Goal: Task Accomplishment & Management: Manage account settings

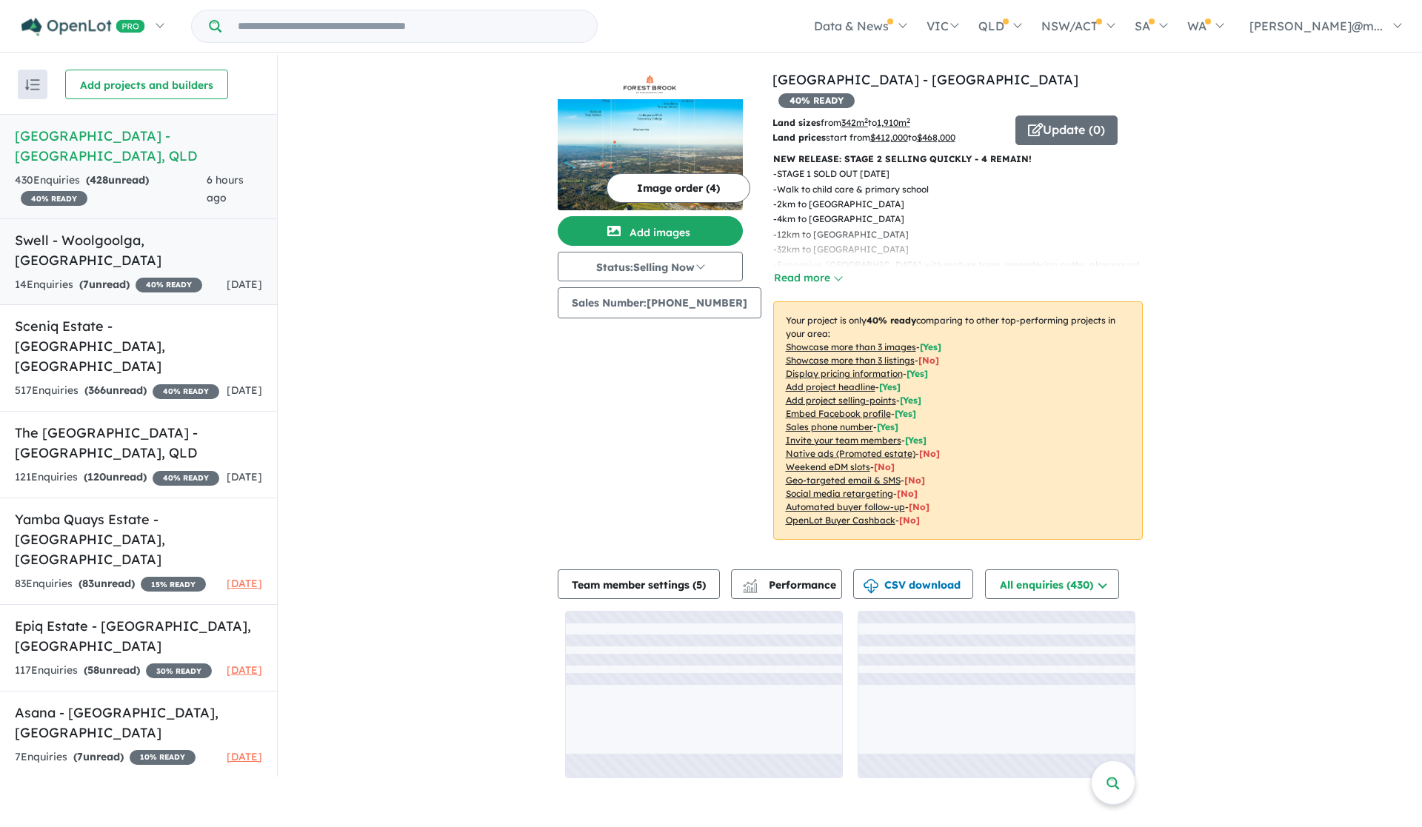
click at [81, 245] on h5 "Swell - [GEOGRAPHIC_DATA] , [GEOGRAPHIC_DATA]" at bounding box center [138, 250] width 247 height 40
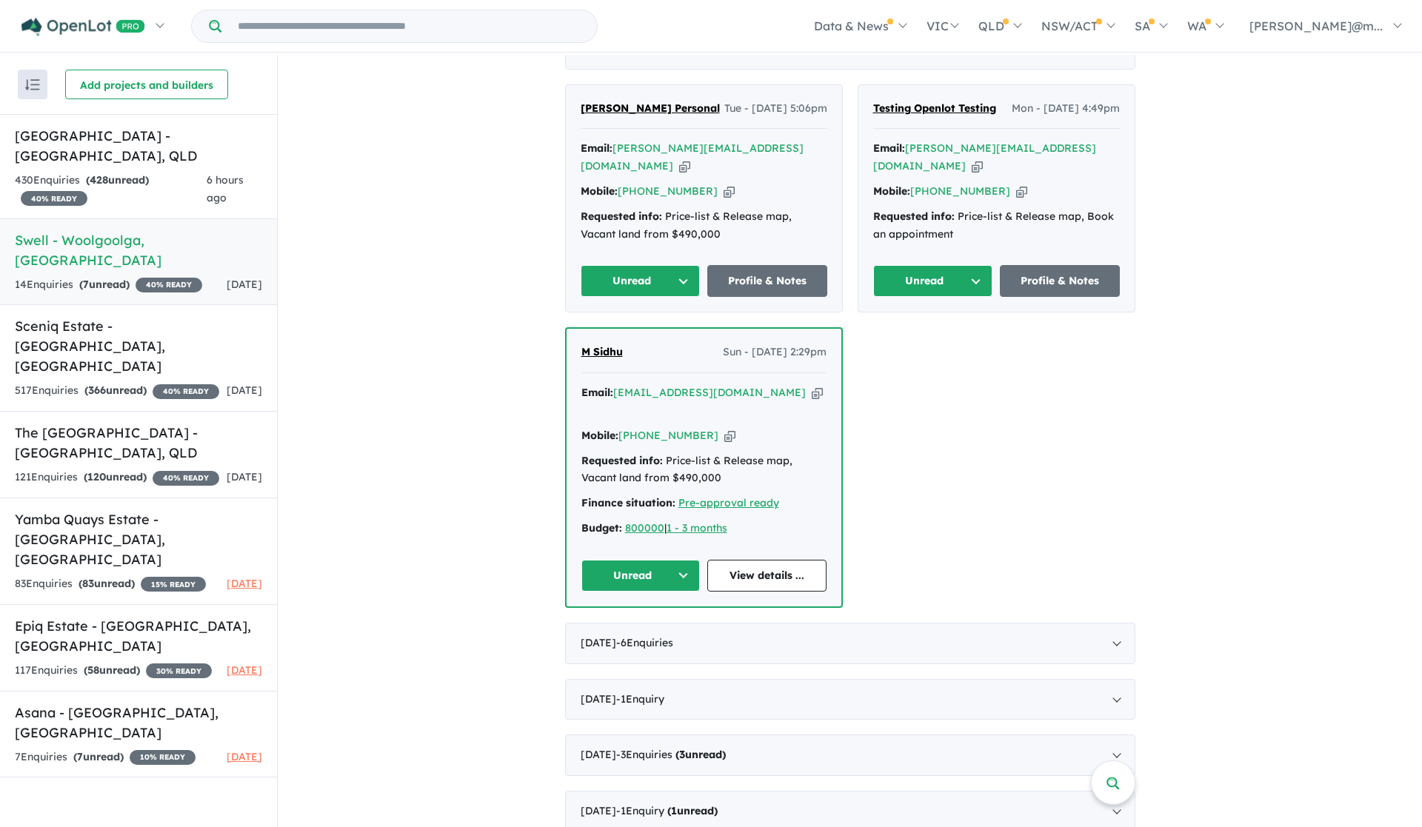
scroll to position [583, 0]
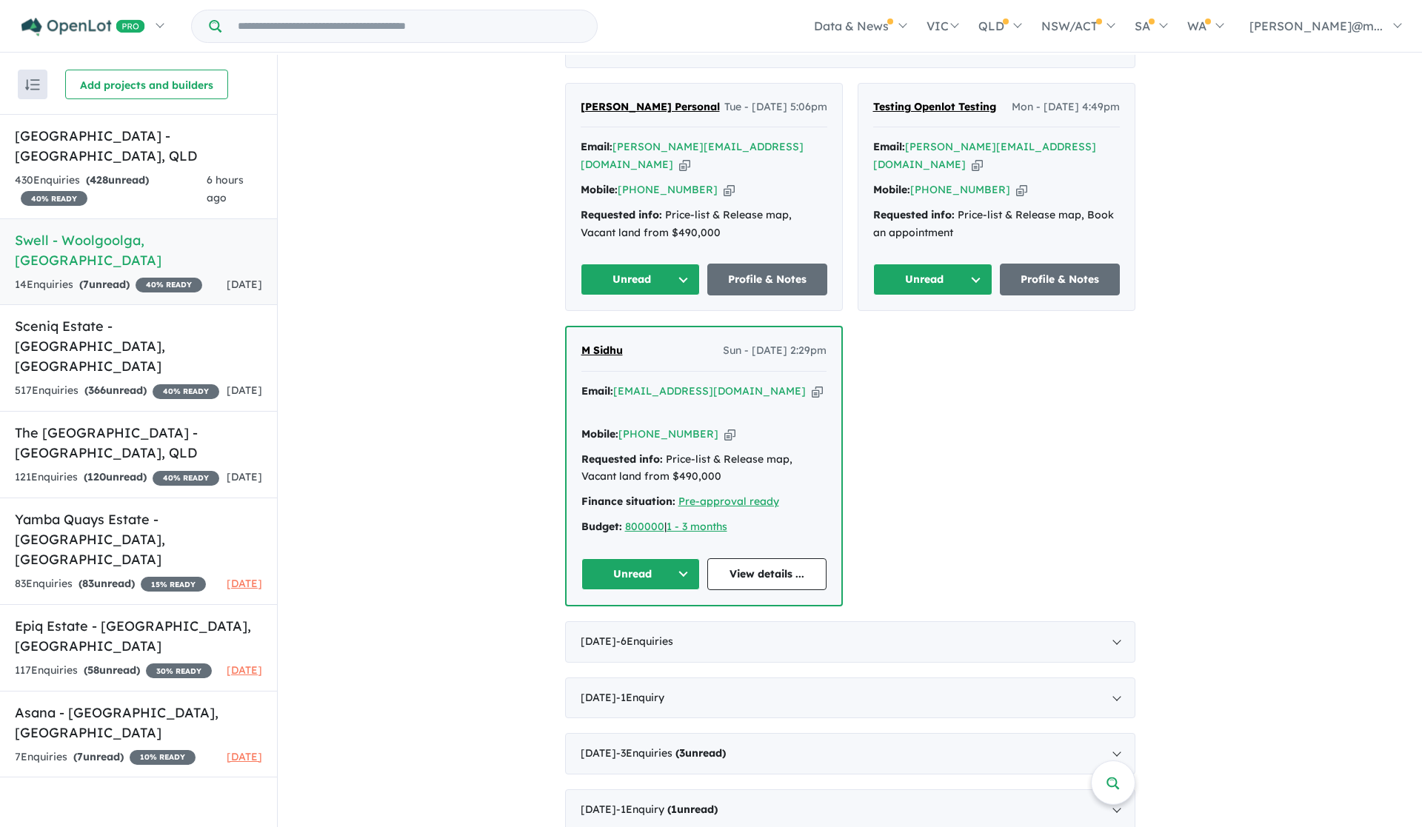
click at [812, 394] on icon "button" at bounding box center [817, 392] width 11 height 16
click at [724, 427] on icon "button" at bounding box center [729, 435] width 11 height 16
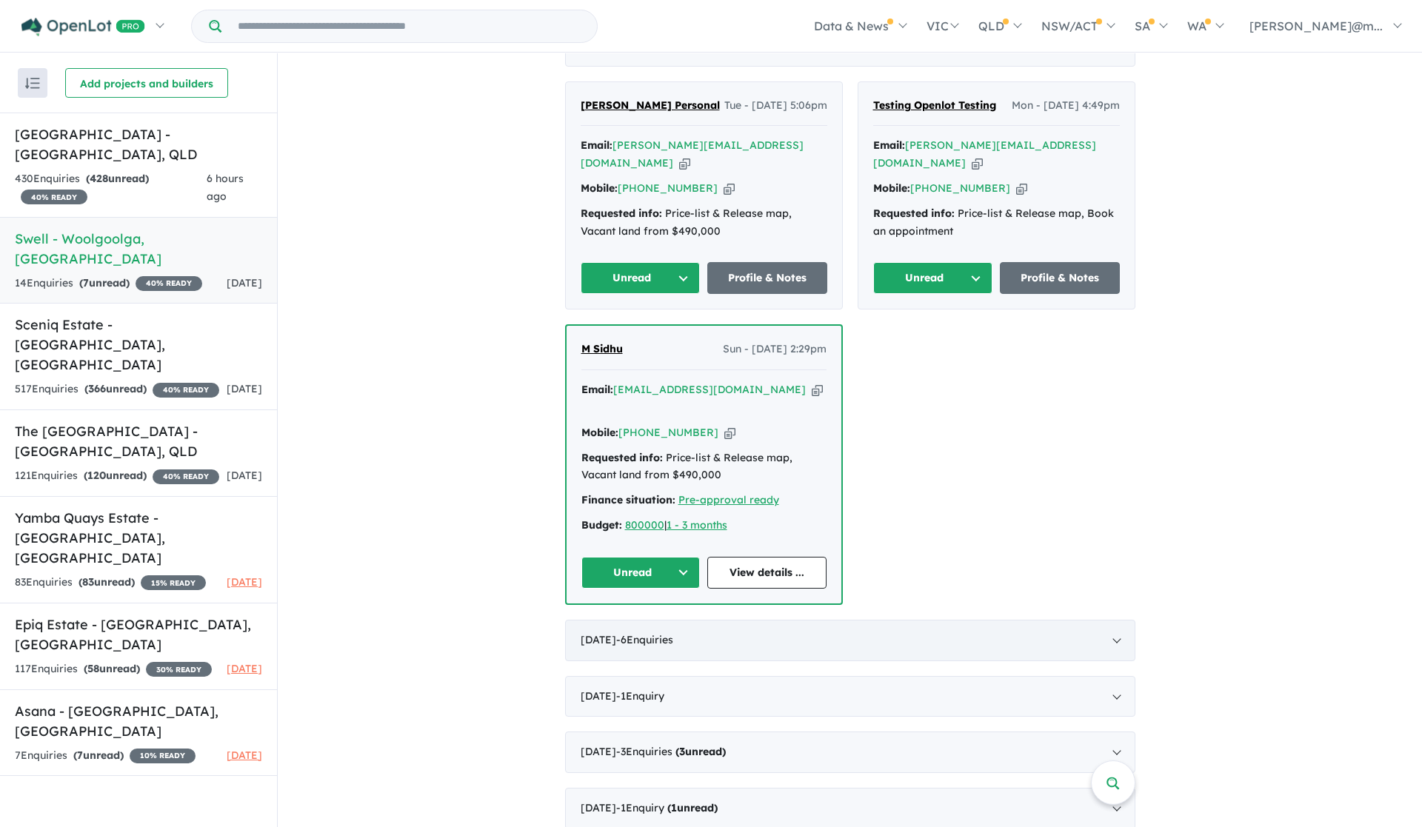
click at [731, 632] on div "[DATE] - 6 Enquir ies ( 0 unread)" at bounding box center [850, 640] width 570 height 41
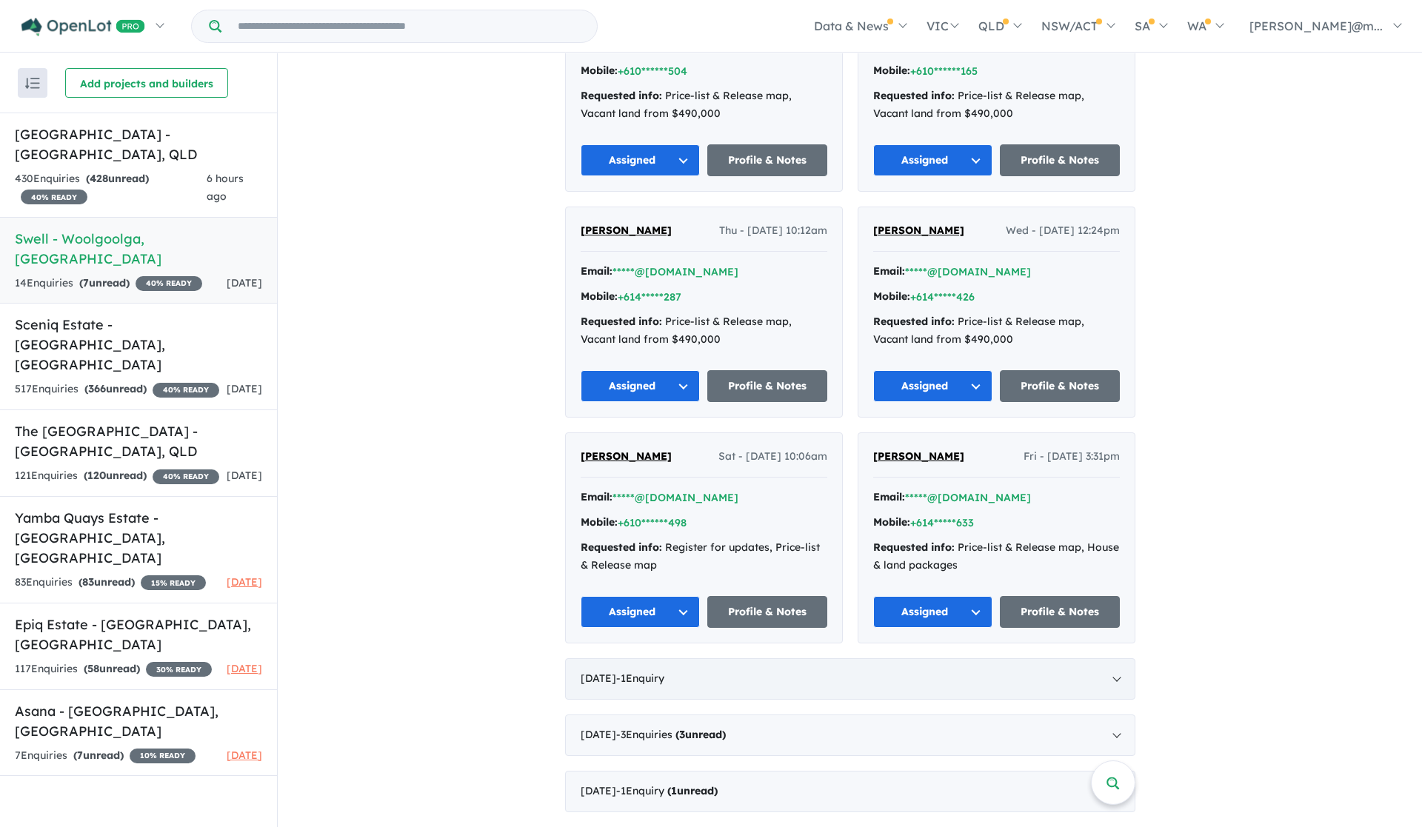
click at [613, 673] on div "[DATE] - 1 Enquir y ( 0 unread)" at bounding box center [850, 679] width 570 height 41
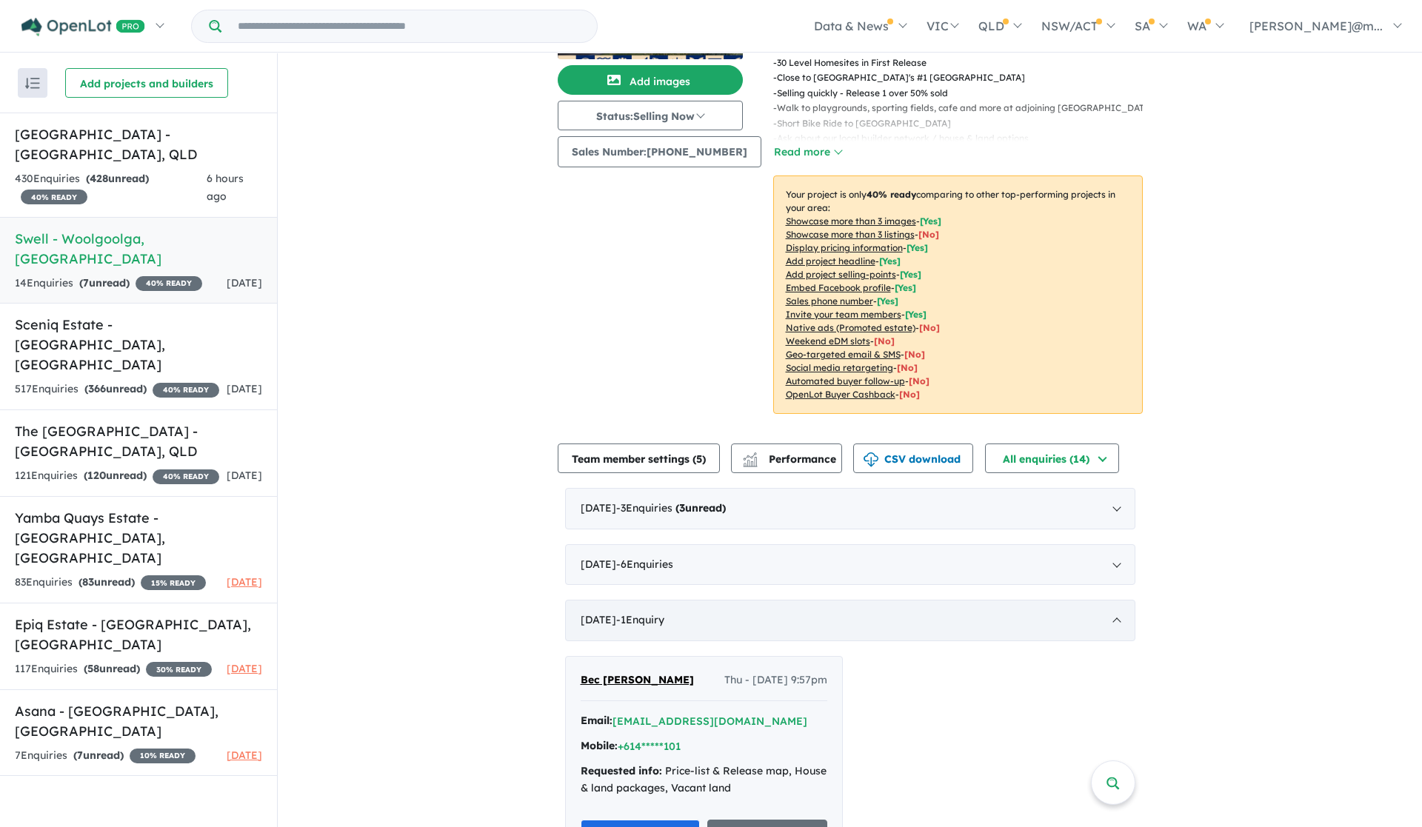
scroll to position [288, 0]
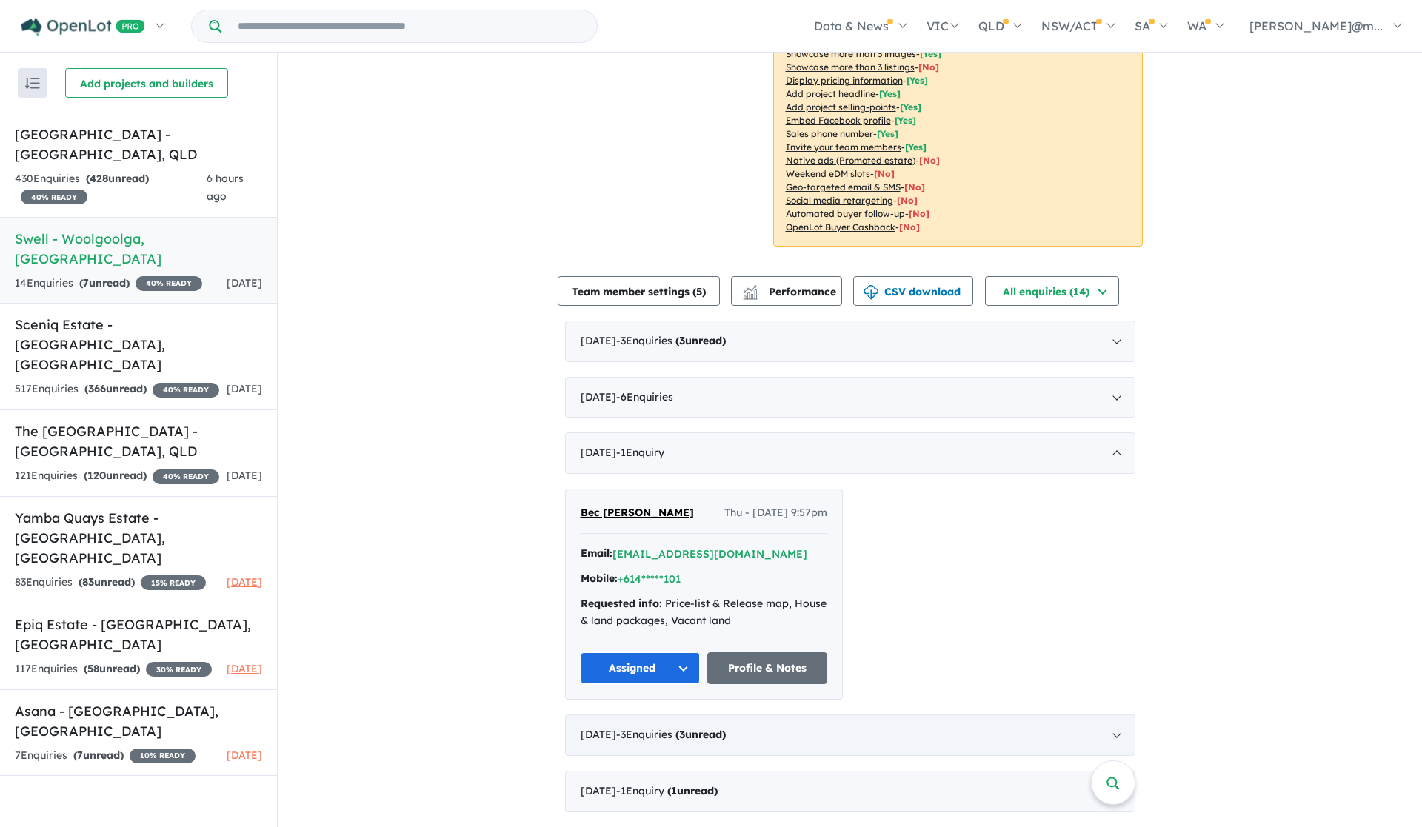
click at [621, 752] on div "[DATE] - 3 Enquir ies ( 3 unread)" at bounding box center [850, 735] width 570 height 41
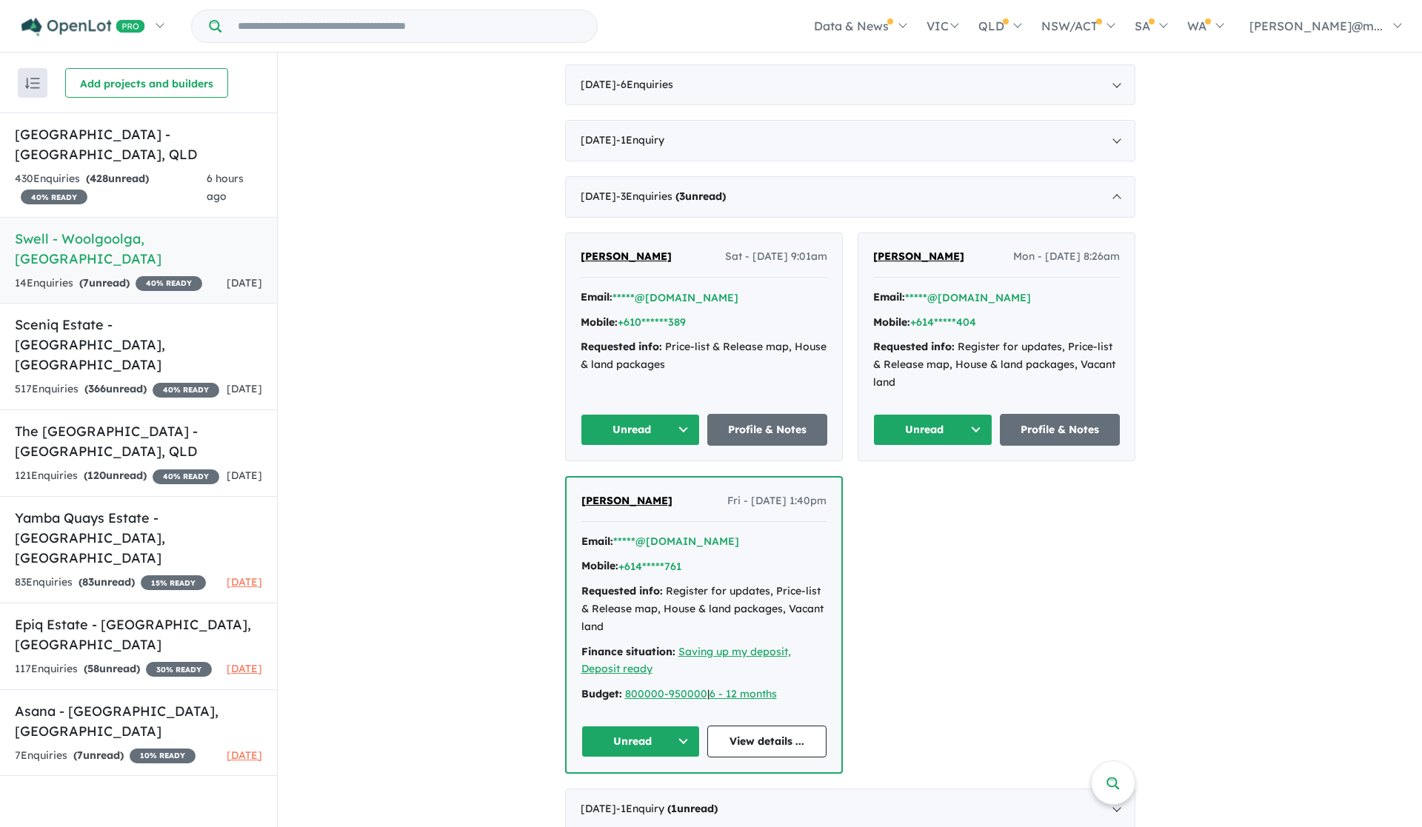
scroll to position [619, 0]
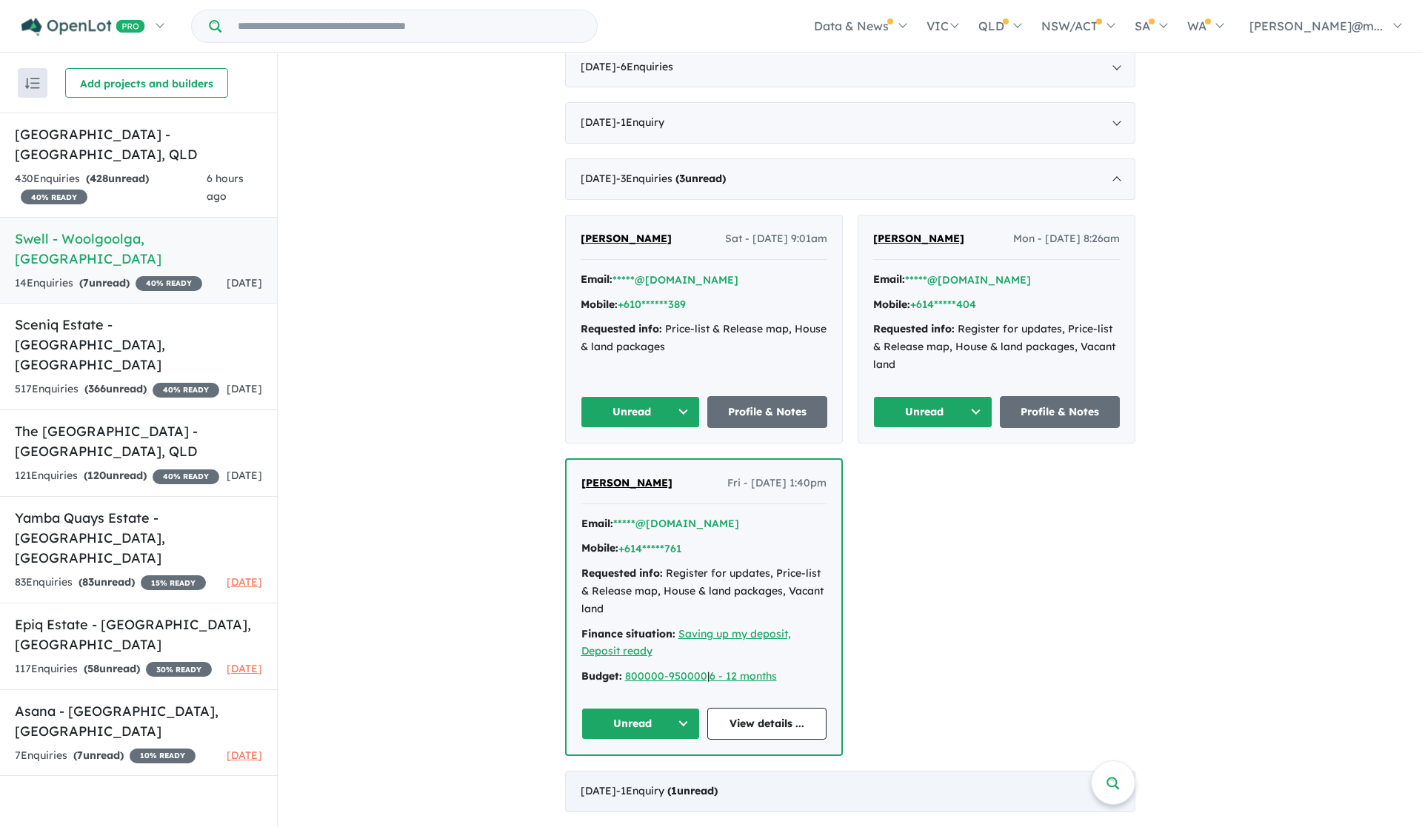
click at [630, 794] on span "- 1 Enquir y ( 1 unread)" at bounding box center [666, 790] width 101 height 13
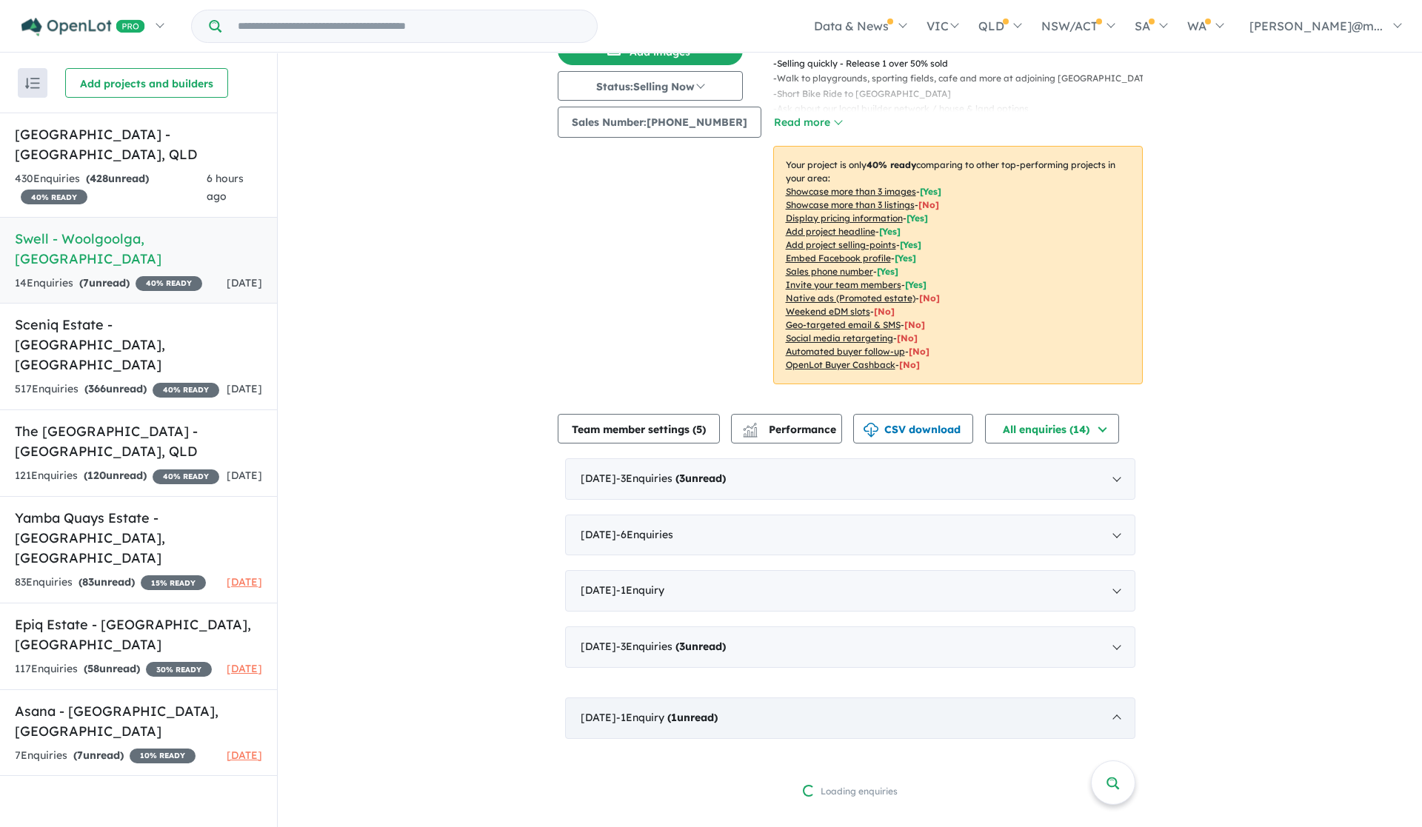
scroll to position [288, 0]
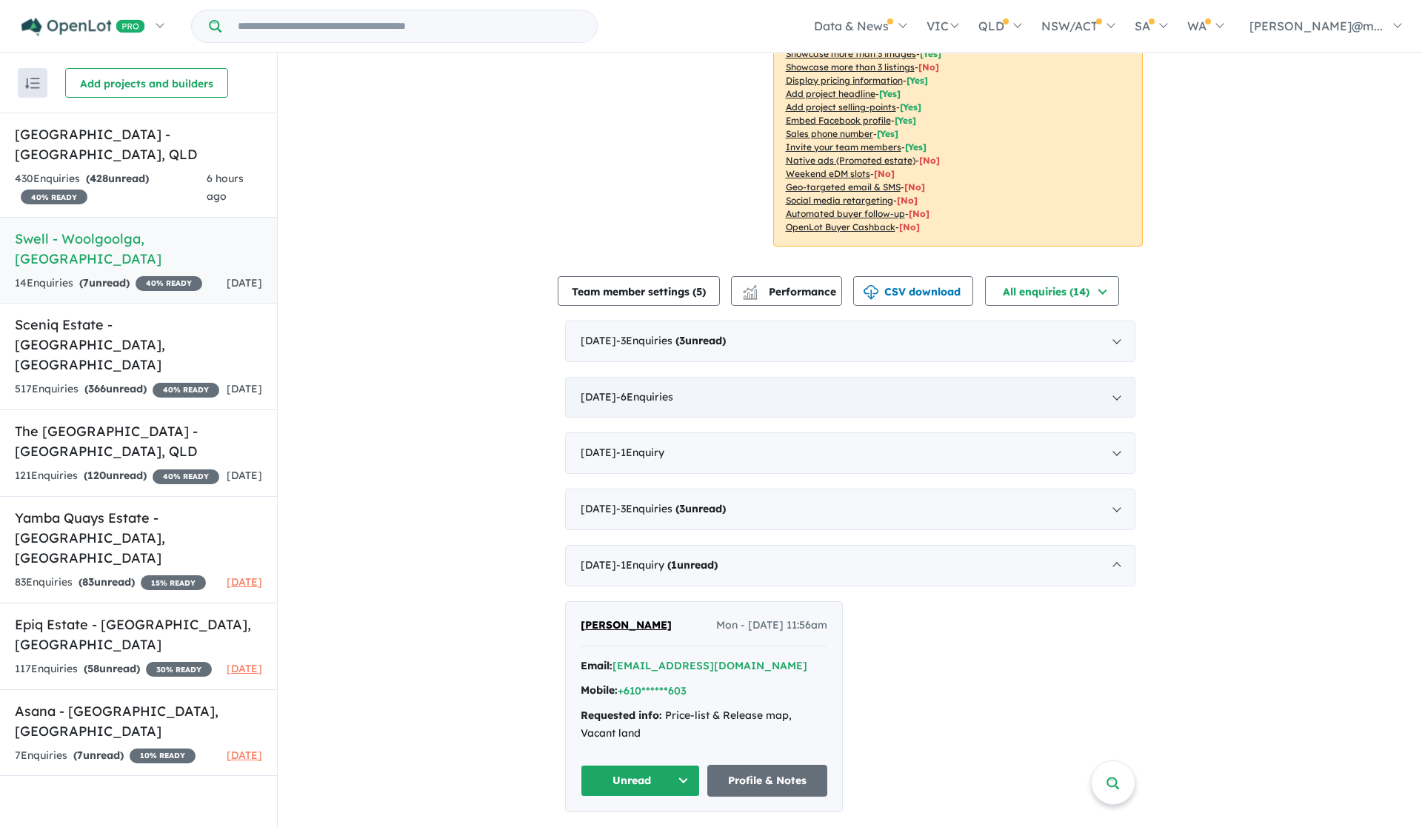
click at [644, 396] on div "[DATE] - 6 Enquir ies ( 0 unread)" at bounding box center [850, 397] width 570 height 41
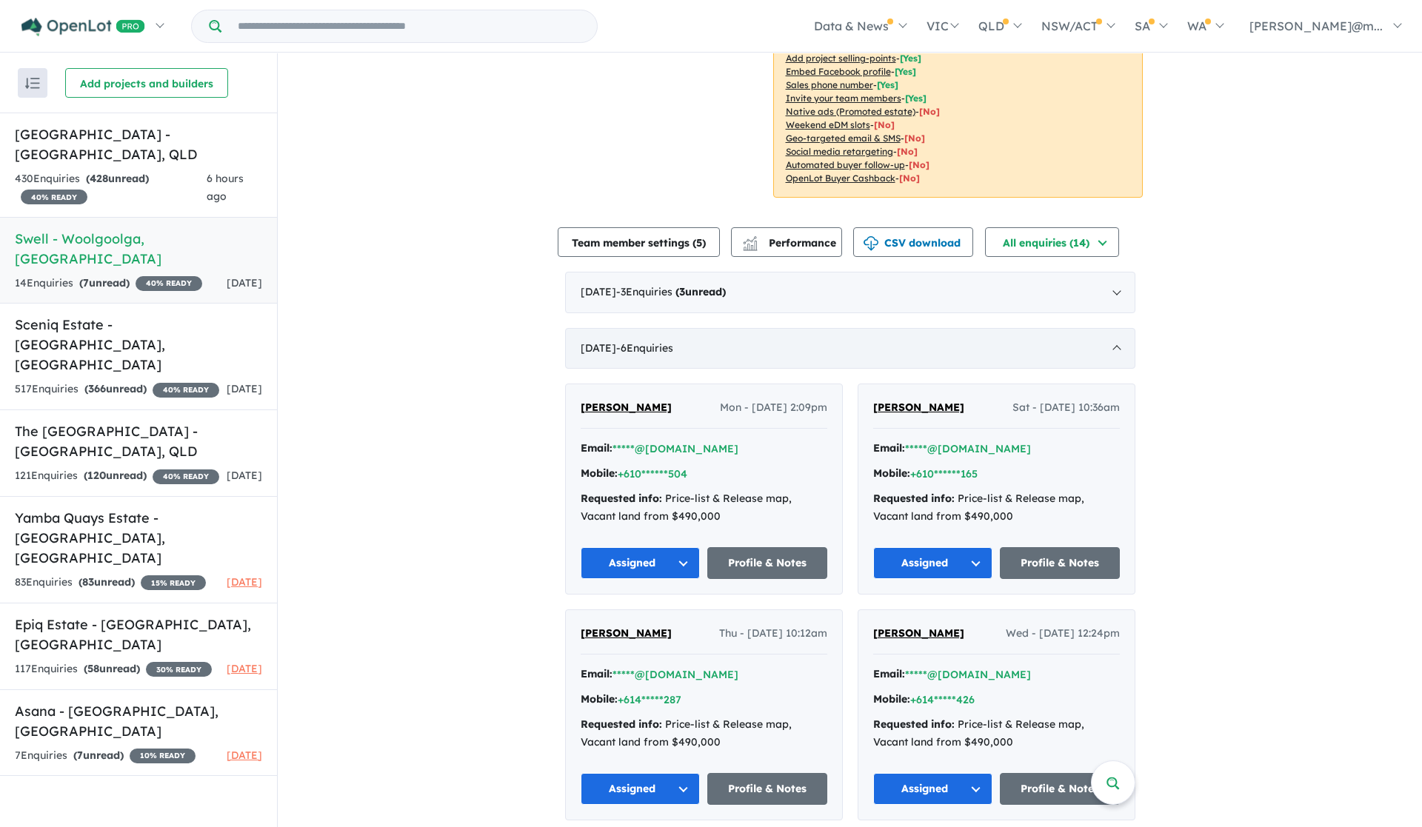
click at [644, 347] on div "[DATE] - 6 Enquir ies ( 0 unread)" at bounding box center [850, 348] width 570 height 41
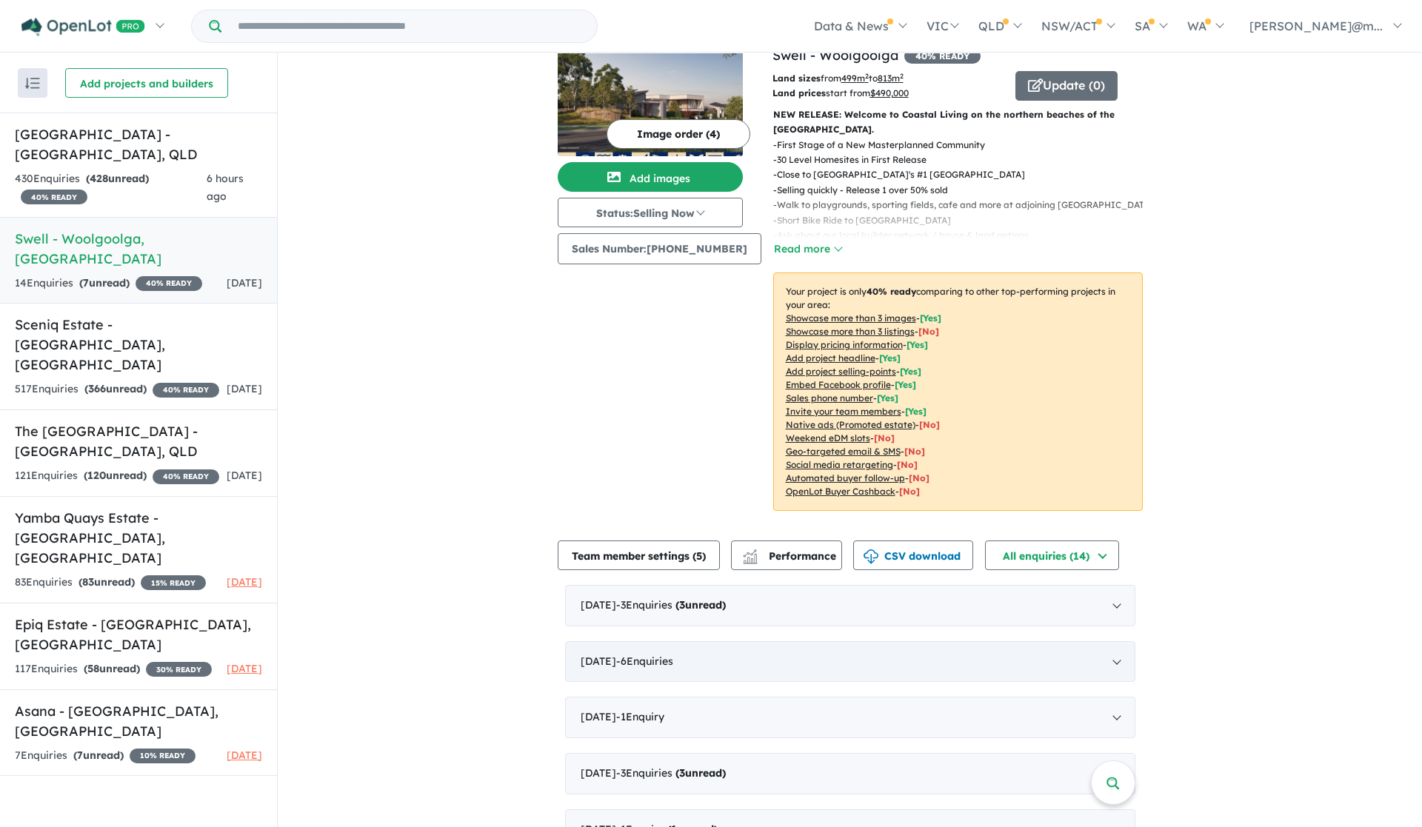
scroll to position [61, 0]
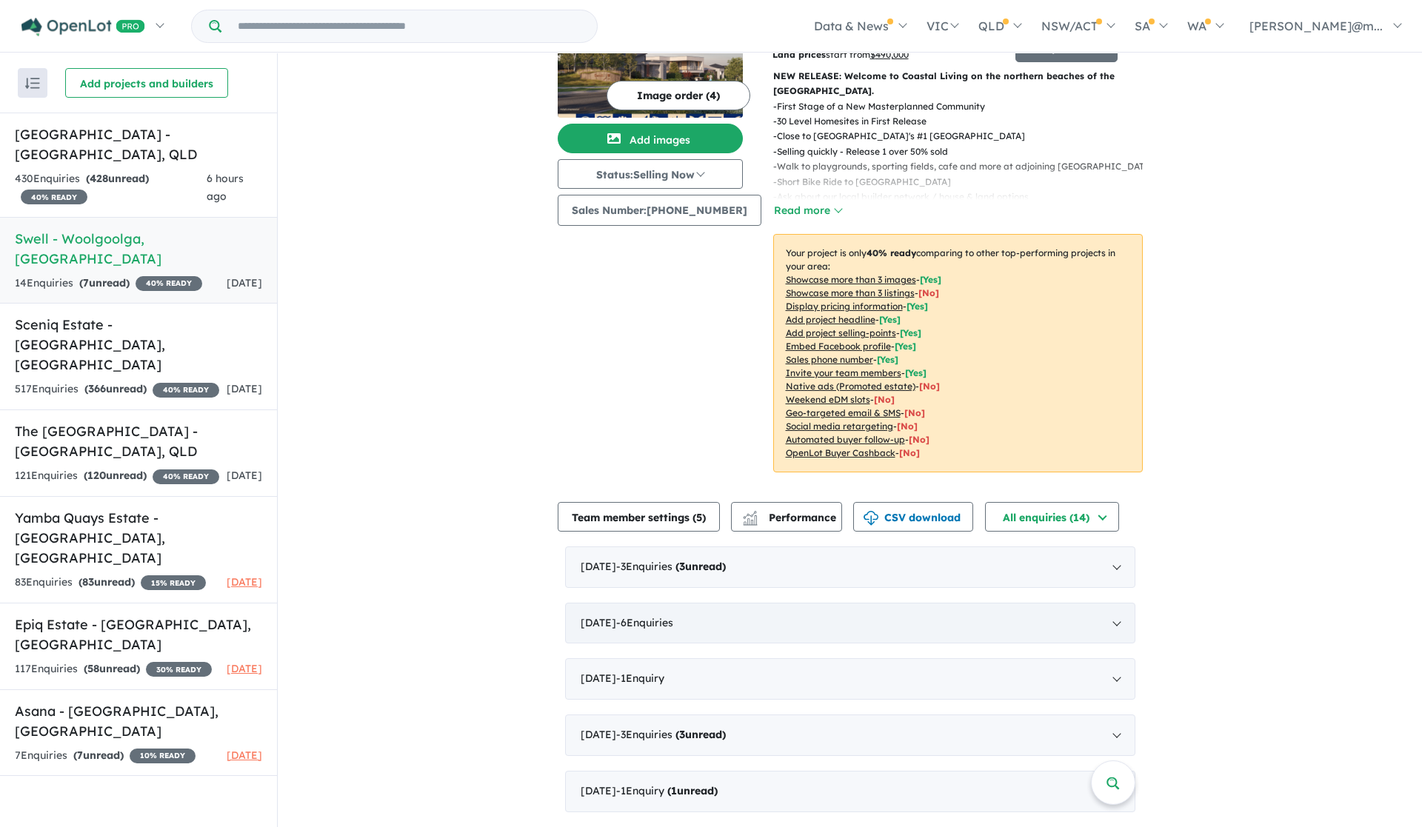
click at [879, 638] on div "[DATE] - 6 Enquir ies ( 0 unread)" at bounding box center [850, 623] width 570 height 41
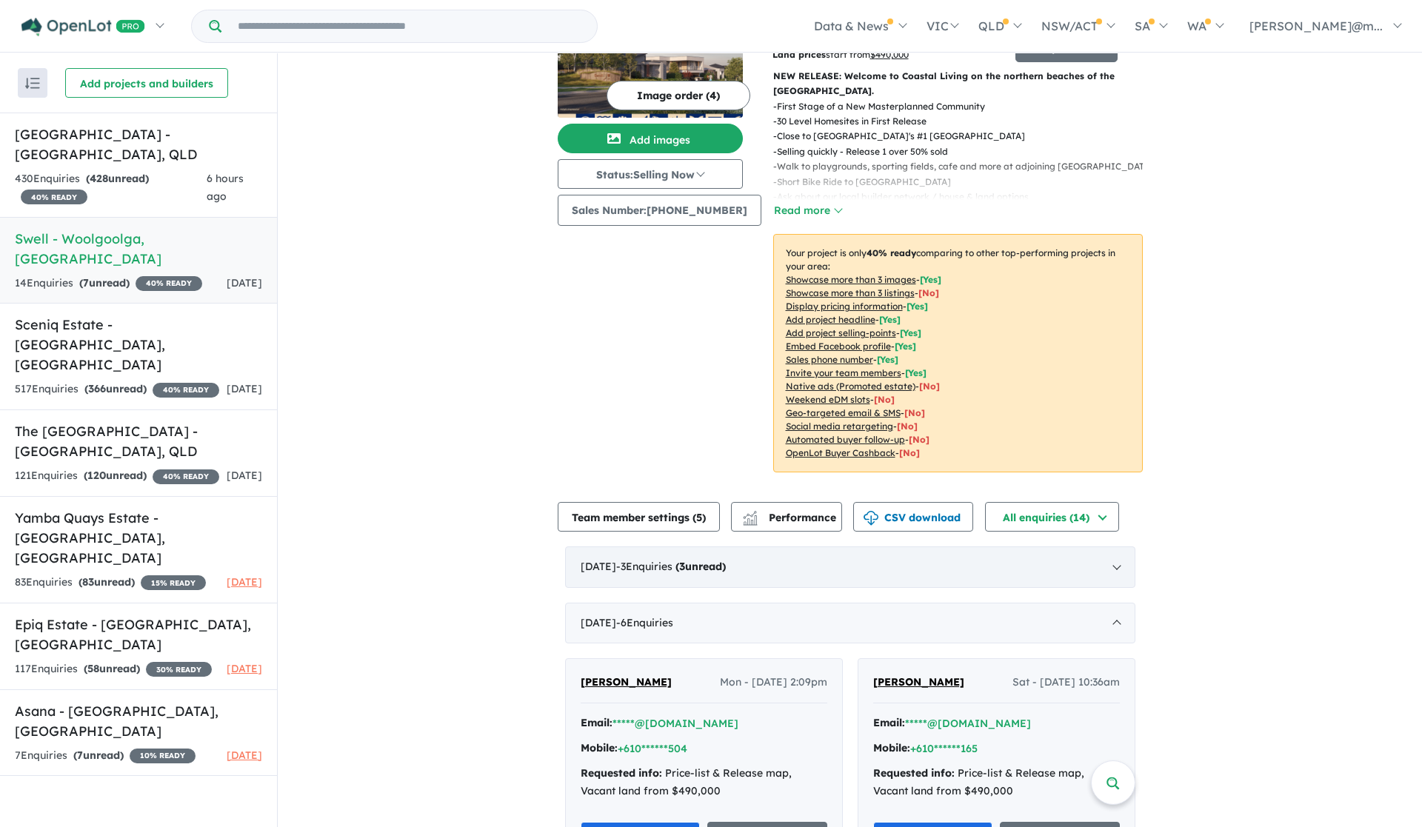
click at [887, 576] on div "[DATE] - 3 Enquir ies ( 3 unread)" at bounding box center [850, 567] width 570 height 41
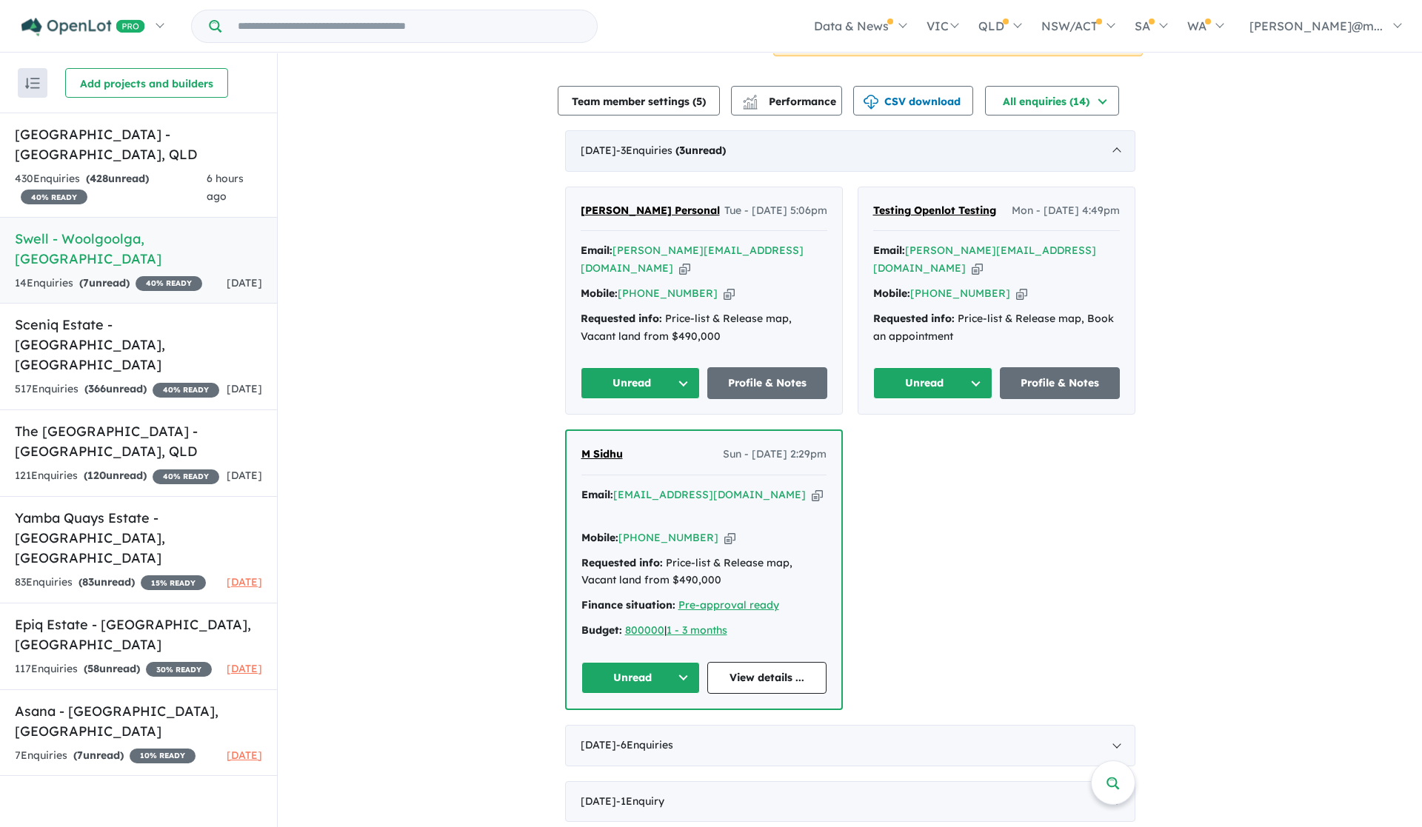
scroll to position [583, 0]
